Goal: Transaction & Acquisition: Purchase product/service

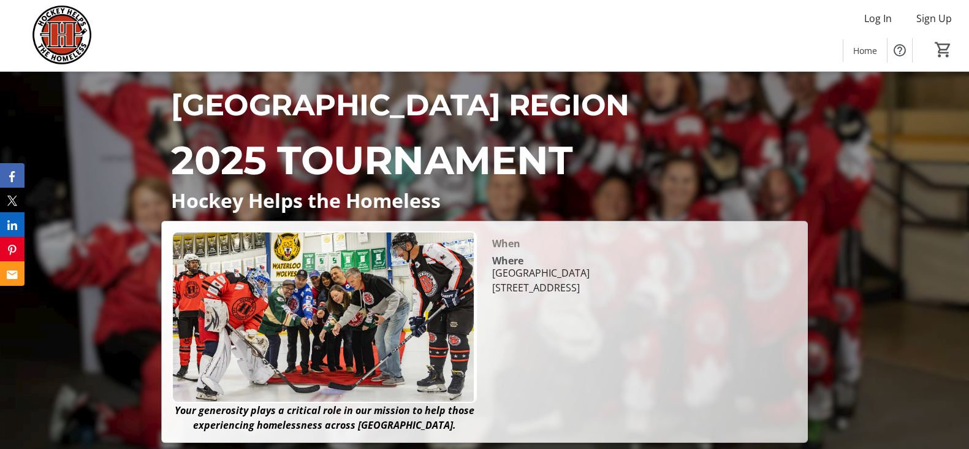
click at [895, 206] on div "HHTH WATERLOO REGION 2025 TOURNAMENT Hockey Helps the Homeless HHTH WATERLOO RE…" at bounding box center [484, 257] width 969 height 371
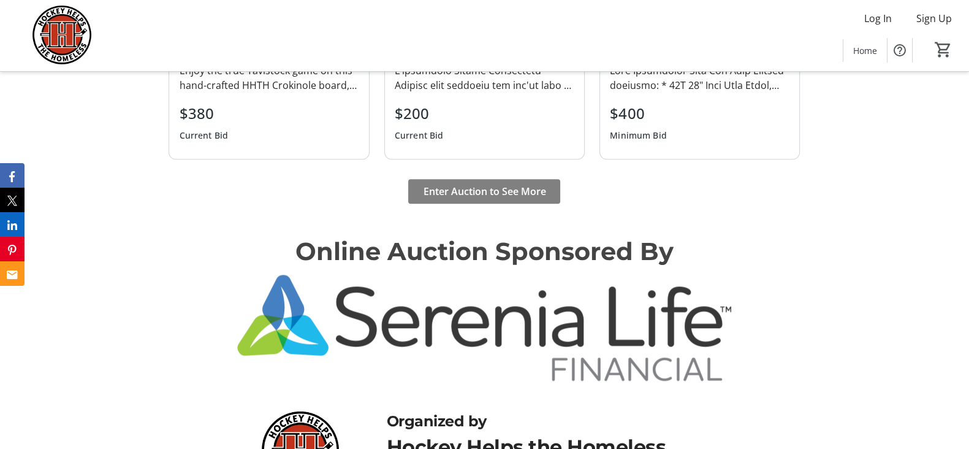
scroll to position [1312, 0]
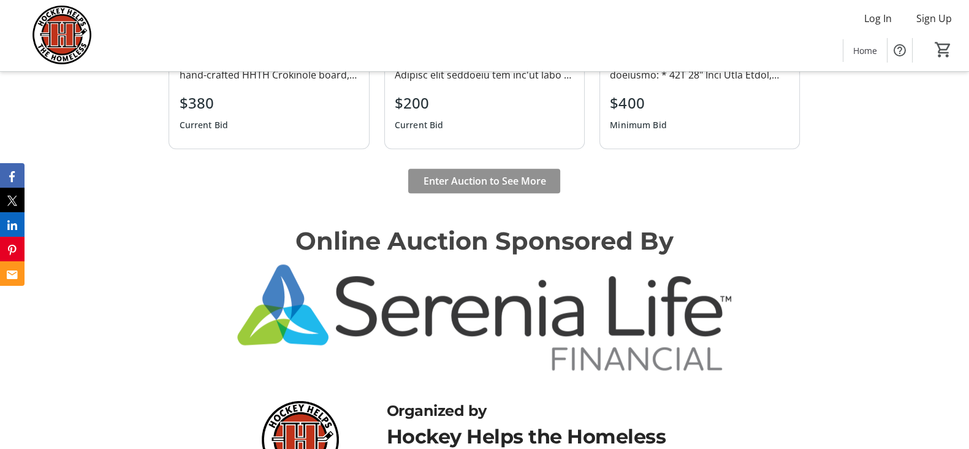
click at [484, 186] on span "Enter Auction to See More" at bounding box center [484, 181] width 123 height 15
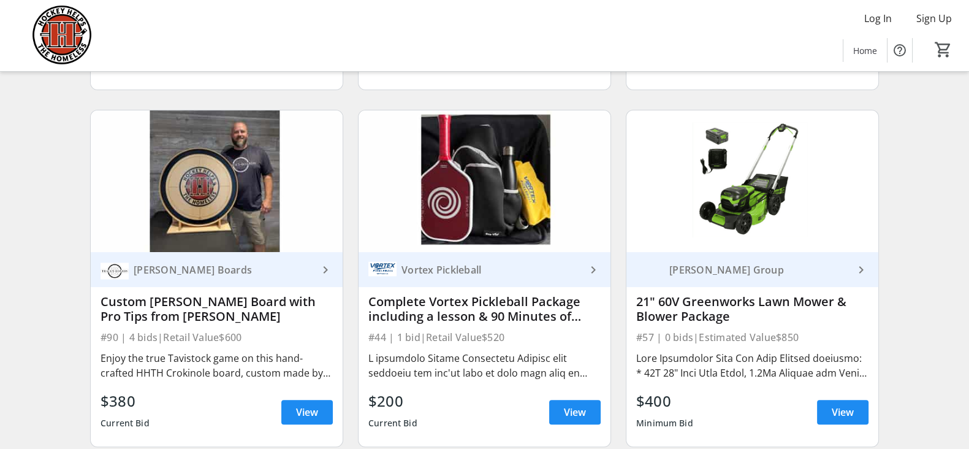
scroll to position [457, 0]
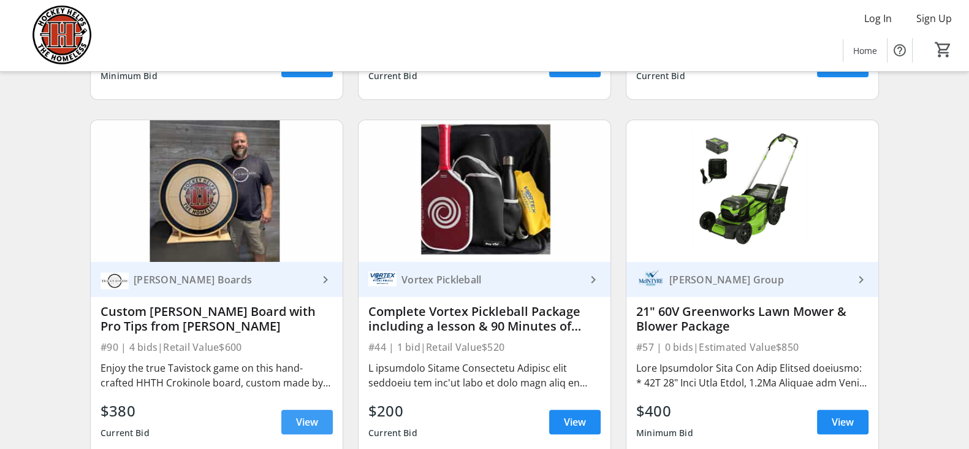
click at [299, 429] on span "View" at bounding box center [307, 422] width 22 height 15
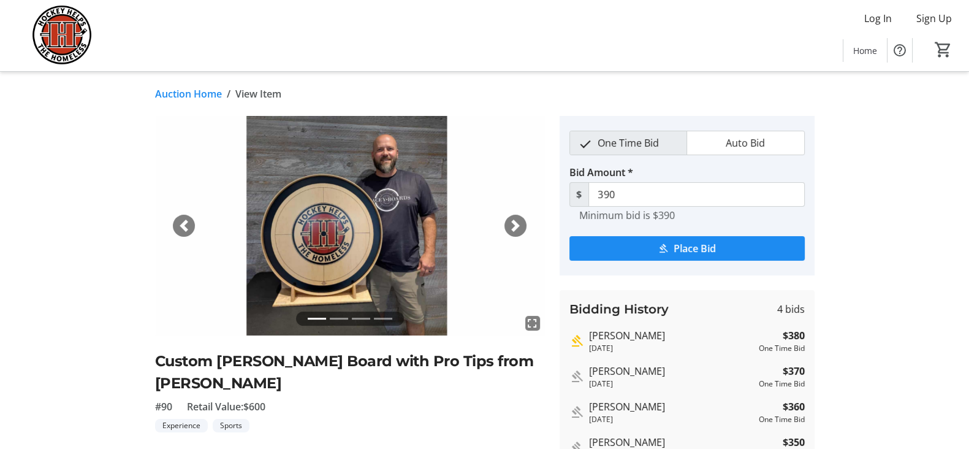
click at [518, 225] on span "button" at bounding box center [516, 226] width 12 height 12
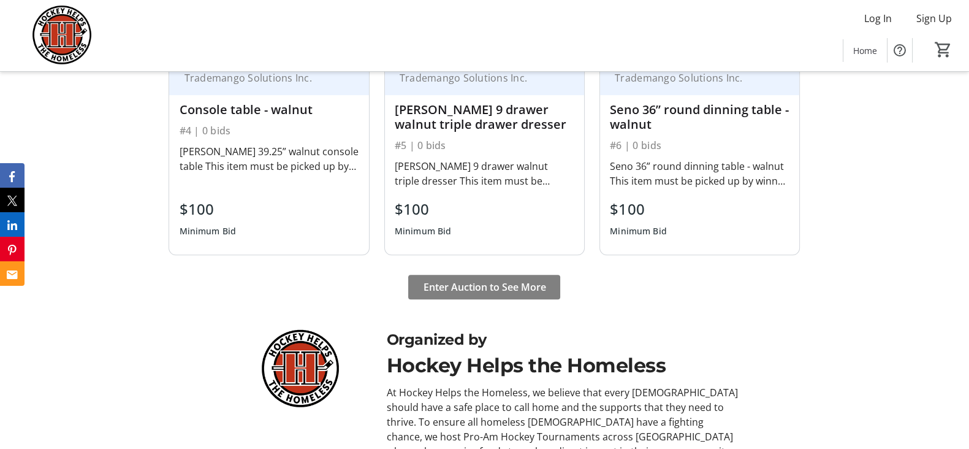
scroll to position [955, 0]
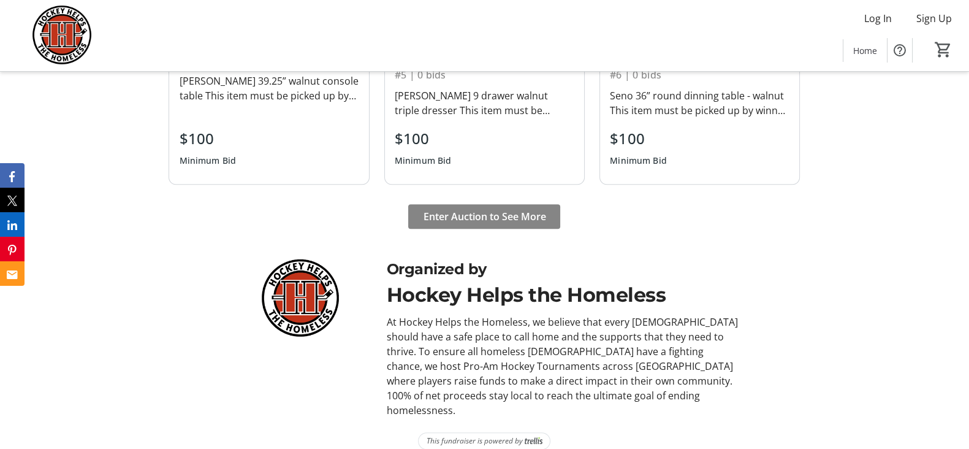
click at [512, 217] on span "Enter Auction to See More" at bounding box center [484, 216] width 123 height 15
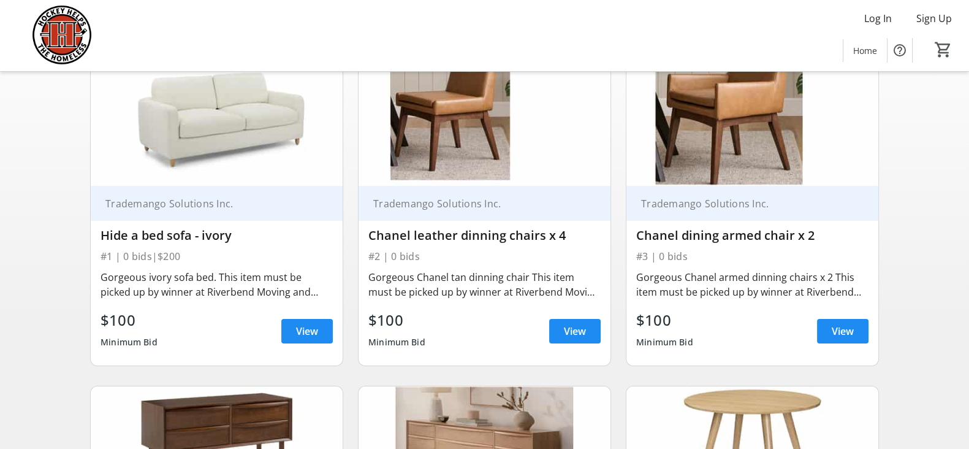
scroll to position [155, 0]
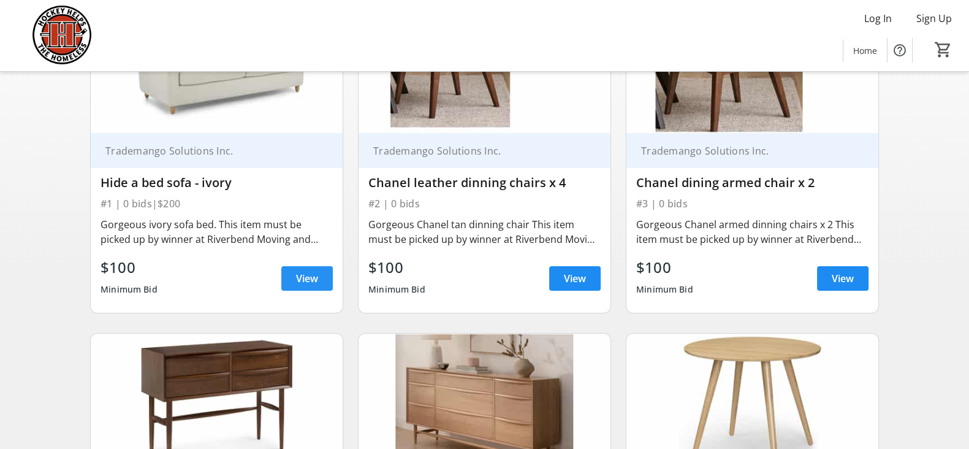
click at [288, 273] on span at bounding box center [307, 278] width 52 height 29
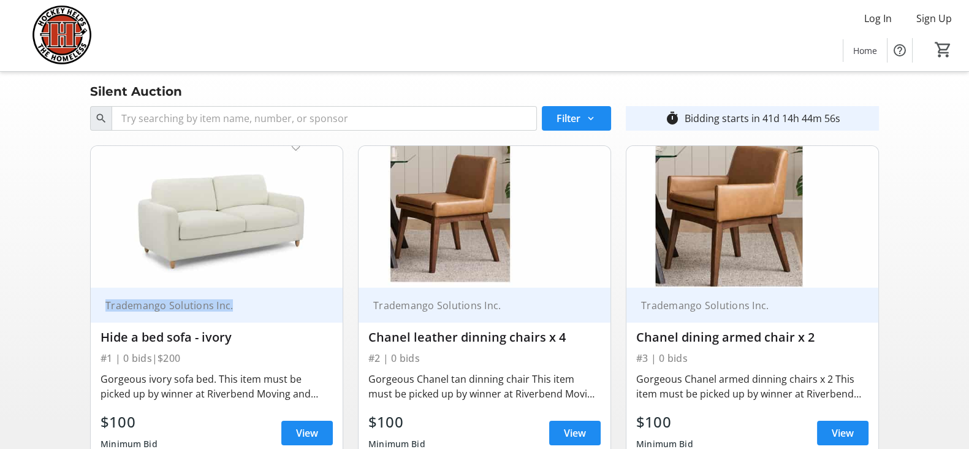
drag, startPoint x: 234, startPoint y: 305, endPoint x: 90, endPoint y: 305, distance: 144.1
click at [90, 305] on div "Trademango Solutions Inc. Hide a bed sofa - ivory #1 | 0 bids | $200 Gorgeous i…" at bounding box center [216, 306] width 253 height 323
click at [218, 333] on div "Hide a bed sofa - ivory" at bounding box center [217, 337] width 232 height 15
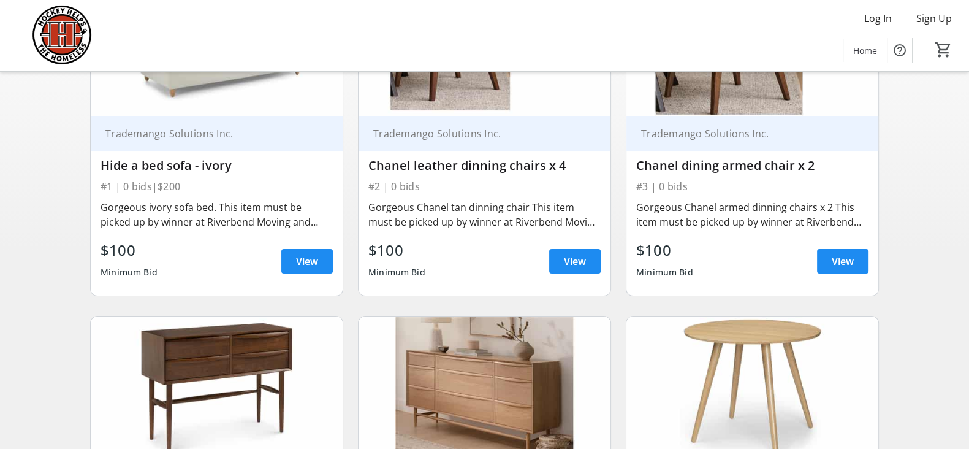
scroll to position [173, 0]
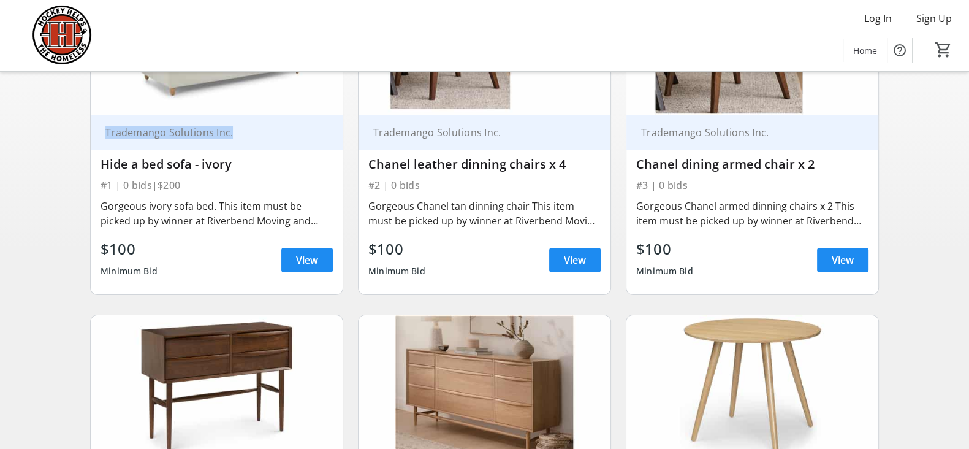
drag, startPoint x: 106, startPoint y: 132, endPoint x: 233, endPoint y: 123, distance: 127.2
click at [233, 123] on div "Trademango Solutions Inc." at bounding box center [217, 132] width 252 height 35
copy div "Trademango Solutions Inc."
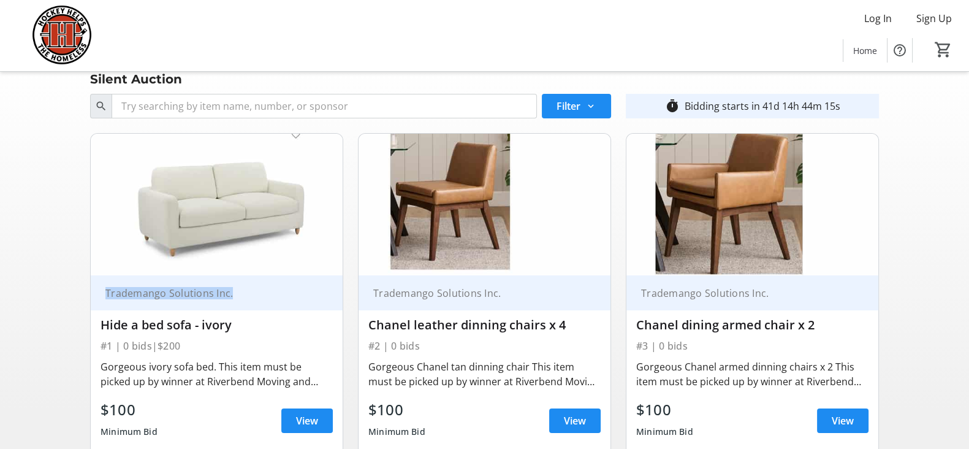
scroll to position [0, 0]
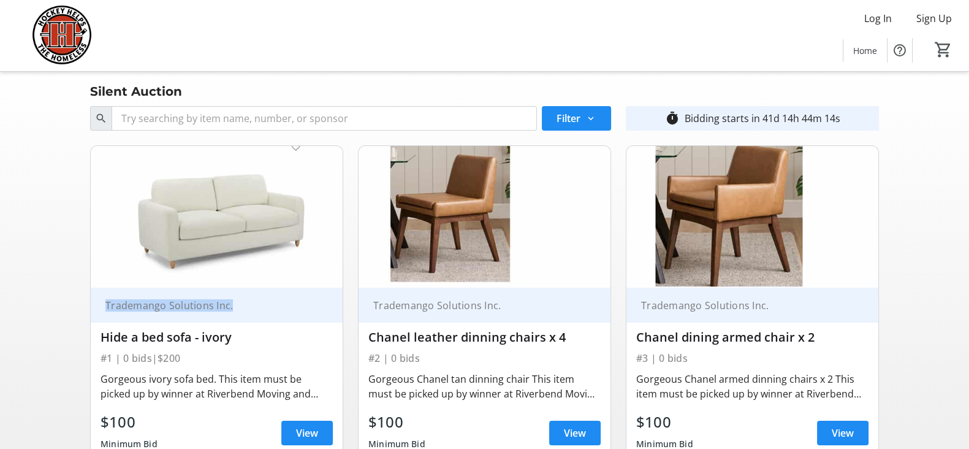
click at [226, 299] on div "Trademango Solutions Inc." at bounding box center [210, 305] width 218 height 12
click at [300, 316] on div "Trademango Solutions Inc." at bounding box center [217, 305] width 252 height 35
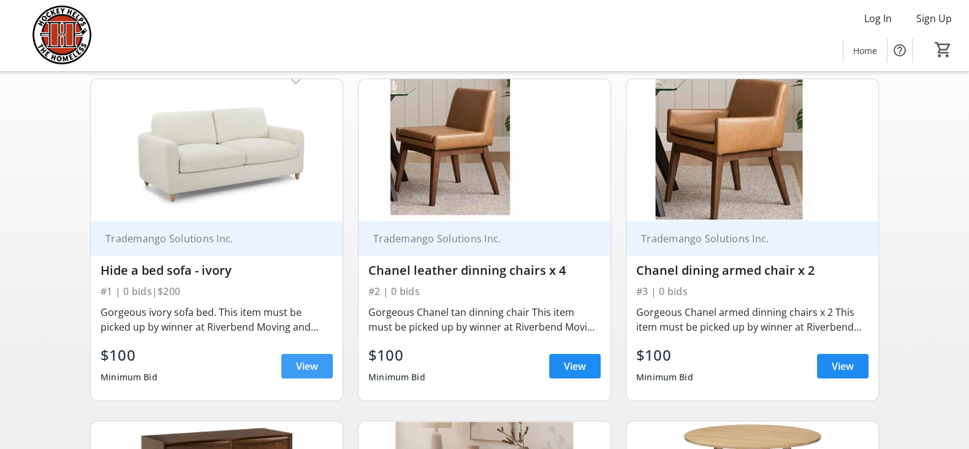
click at [300, 365] on span "View" at bounding box center [307, 366] width 22 height 15
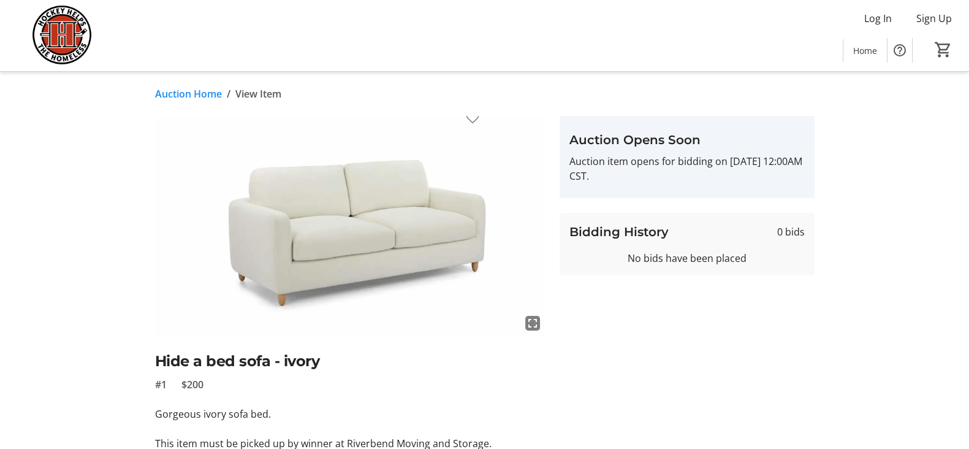
scroll to position [139, 0]
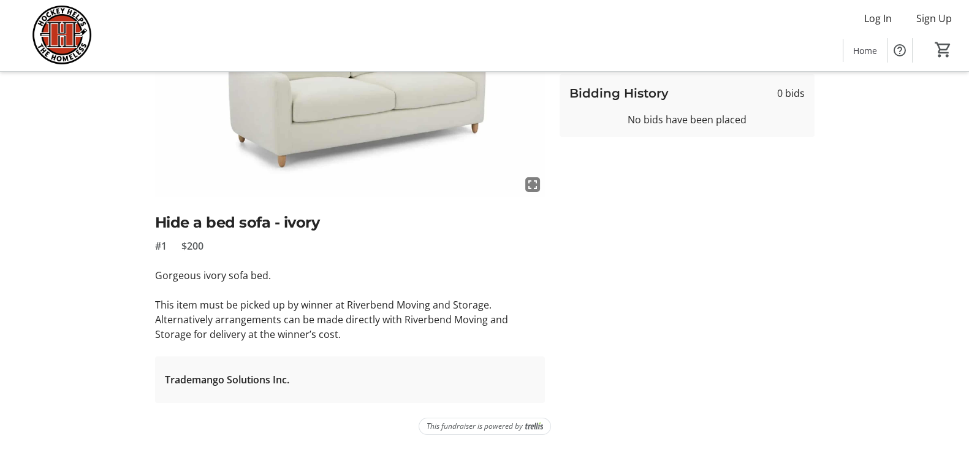
click at [267, 378] on span "Trademango Solutions Inc." at bounding box center [227, 379] width 124 height 15
click at [276, 377] on span "Trademango Solutions Inc." at bounding box center [227, 379] width 124 height 15
drag, startPoint x: 163, startPoint y: 384, endPoint x: 296, endPoint y: 378, distance: 132.6
click at [296, 378] on tr-auction-item-sponsor-ui "Trademango Solutions Inc." at bounding box center [350, 379] width 390 height 47
copy span "Trademango Solutions Inc."
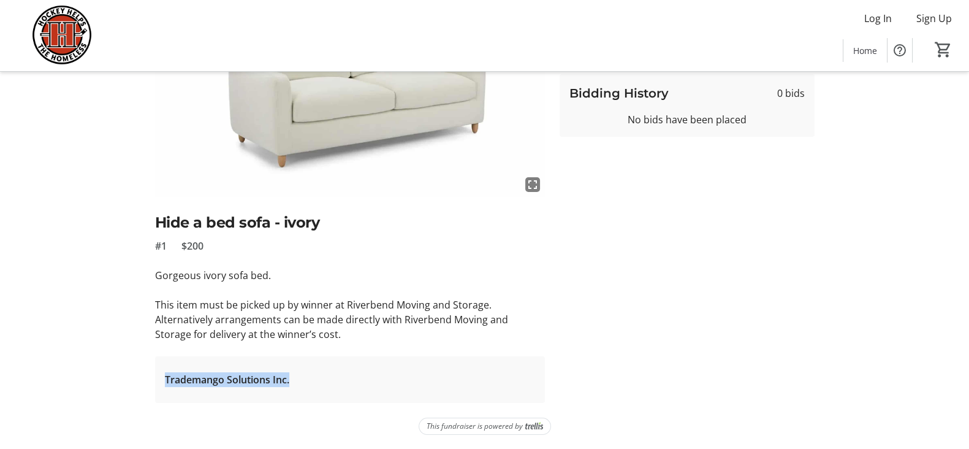
scroll to position [0, 0]
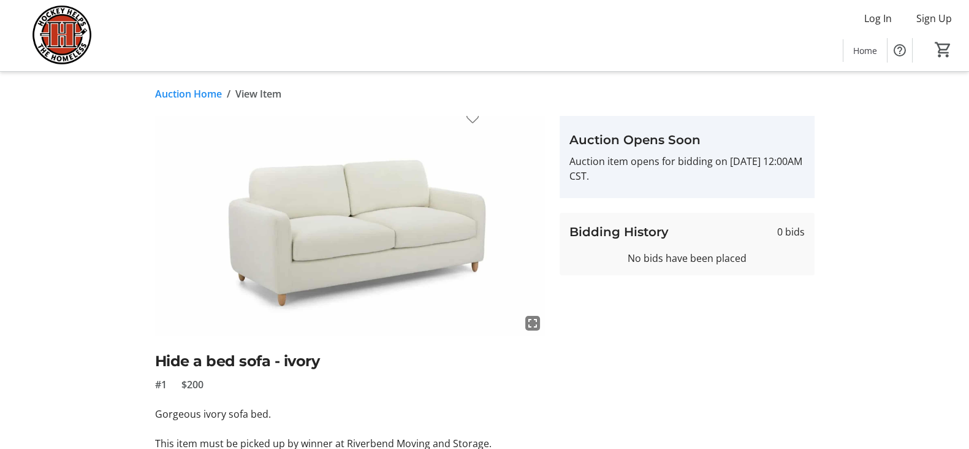
click at [546, 240] on tr-auction-item-ui "fullscreen Hide a bed sofa - ivory #1 $200 Gorgeous ivory sofa bed. This item m…" at bounding box center [350, 329] width 405 height 426
